Goal: Task Accomplishment & Management: Complete application form

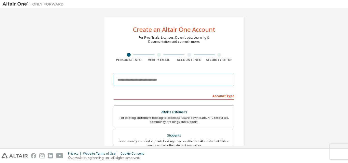
click at [172, 82] on input "email" at bounding box center [174, 80] width 121 height 12
click at [174, 77] on input "email" at bounding box center [174, 80] width 121 height 12
